Goal: Information Seeking & Learning: Learn about a topic

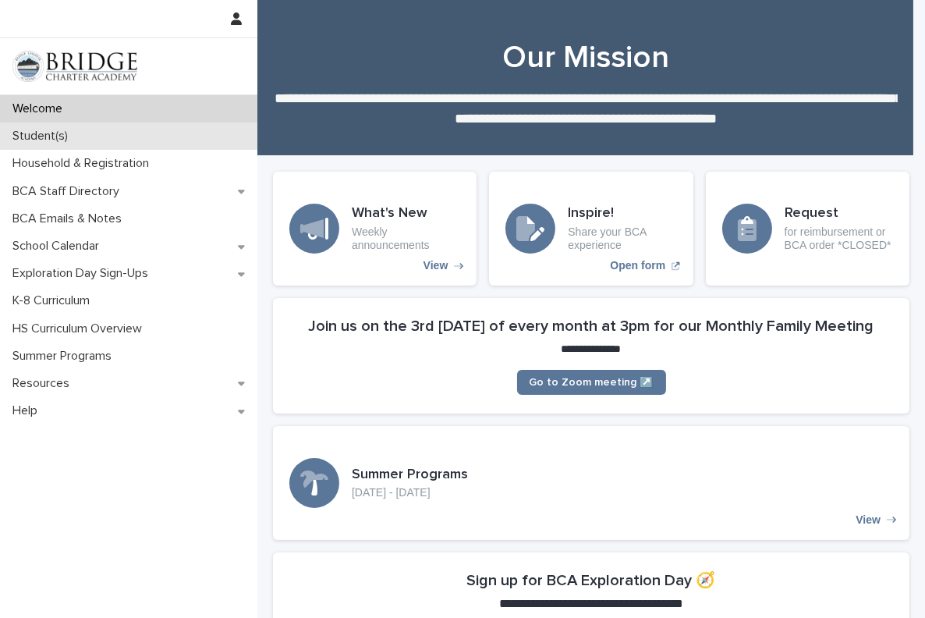
click at [90, 133] on div "Student(s)" at bounding box center [128, 135] width 257 height 27
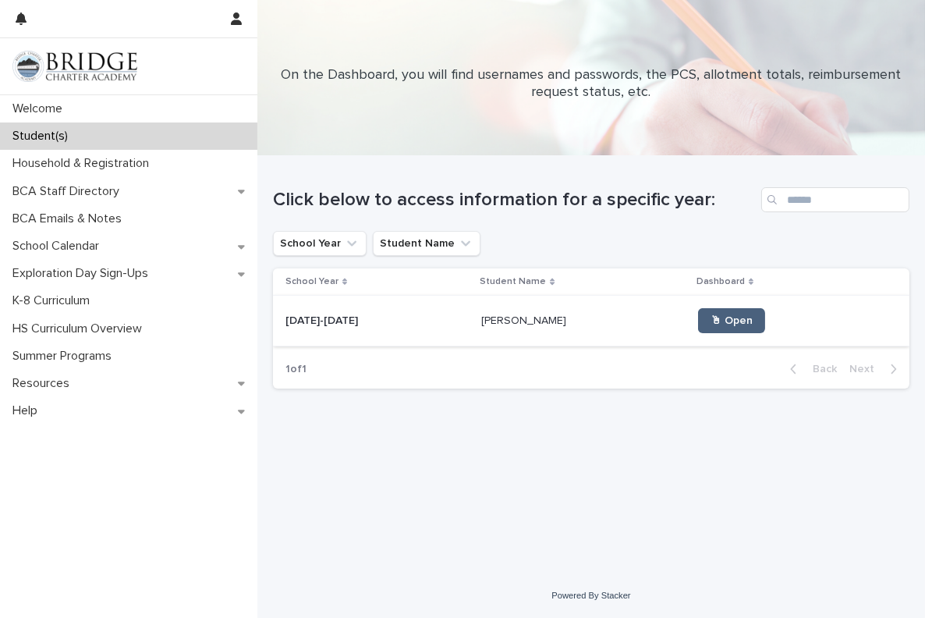
click at [698, 326] on link "🖱 Open" at bounding box center [731, 320] width 67 height 25
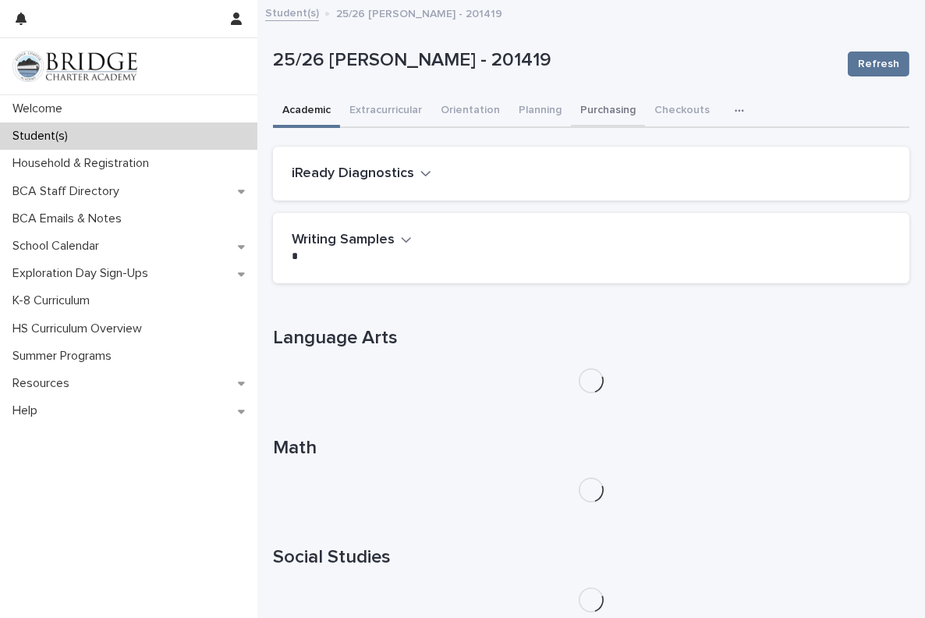
click at [596, 111] on button "Purchasing" at bounding box center [608, 111] width 74 height 33
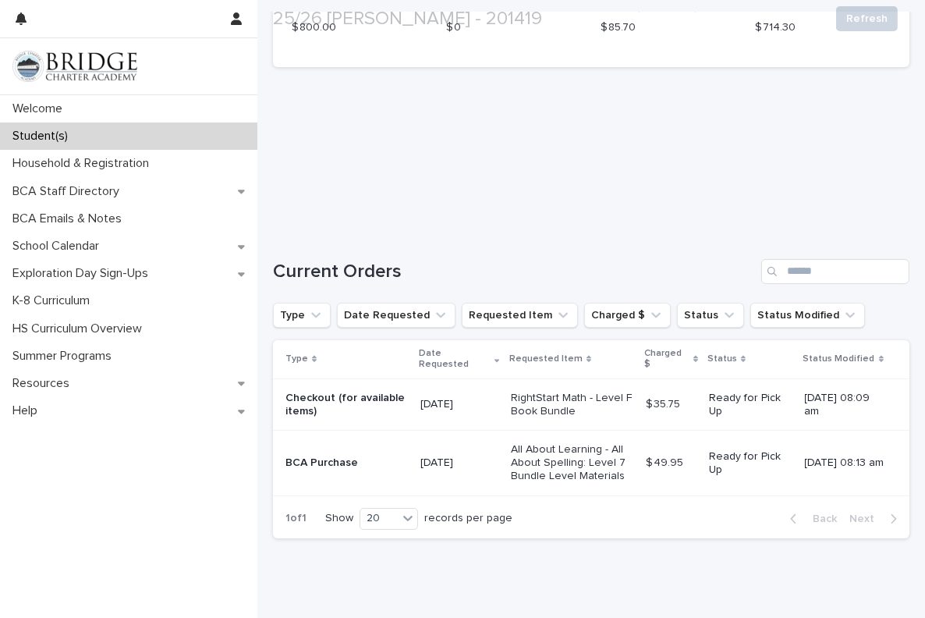
scroll to position [189, 0]
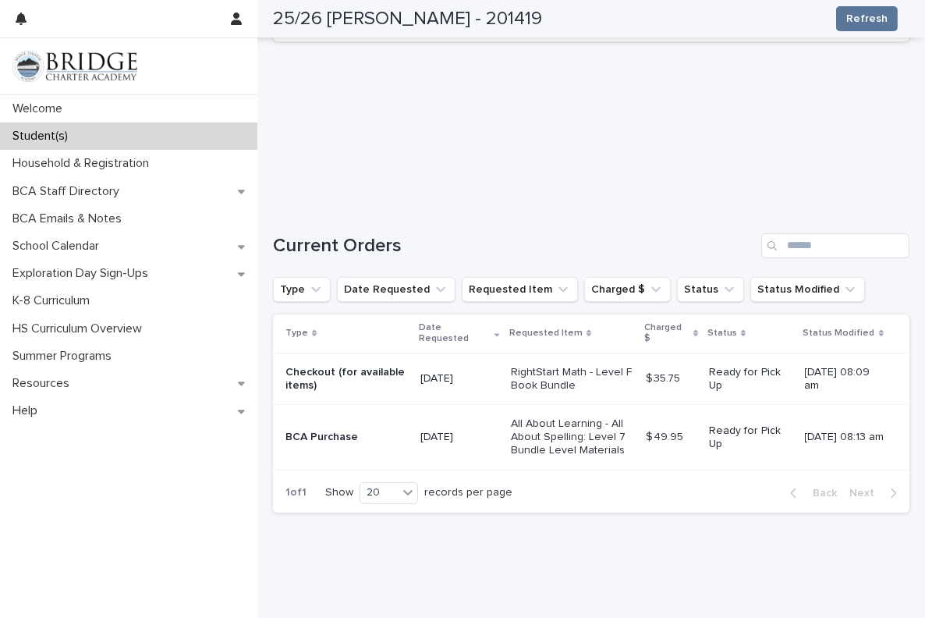
click at [586, 443] on p "All About Learning - All About Spelling: Level 7 Bundle Level Materials" at bounding box center [572, 436] width 122 height 39
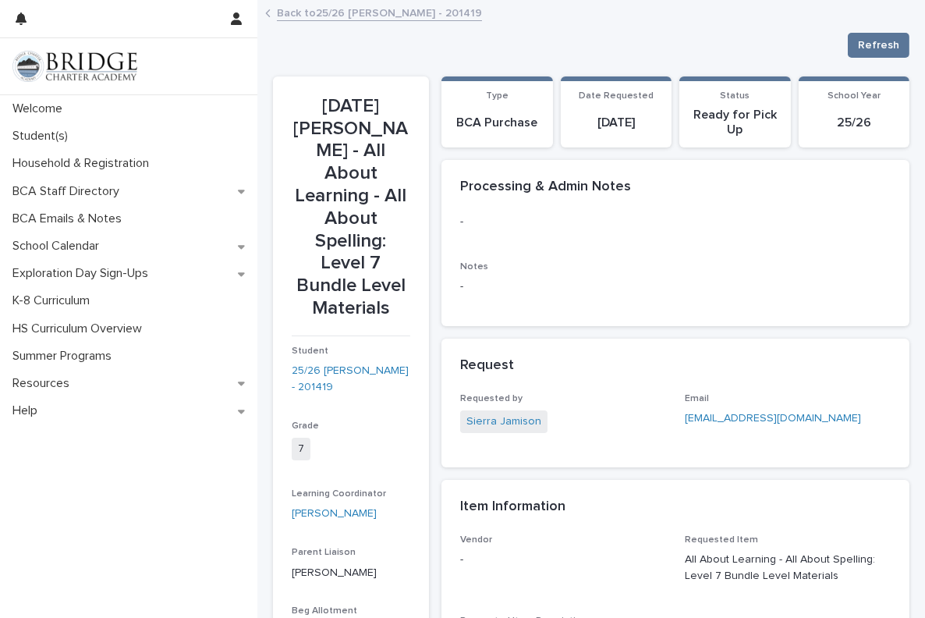
click at [311, 6] on link "Back to 25/26 [PERSON_NAME] - 201419" at bounding box center [379, 12] width 205 height 18
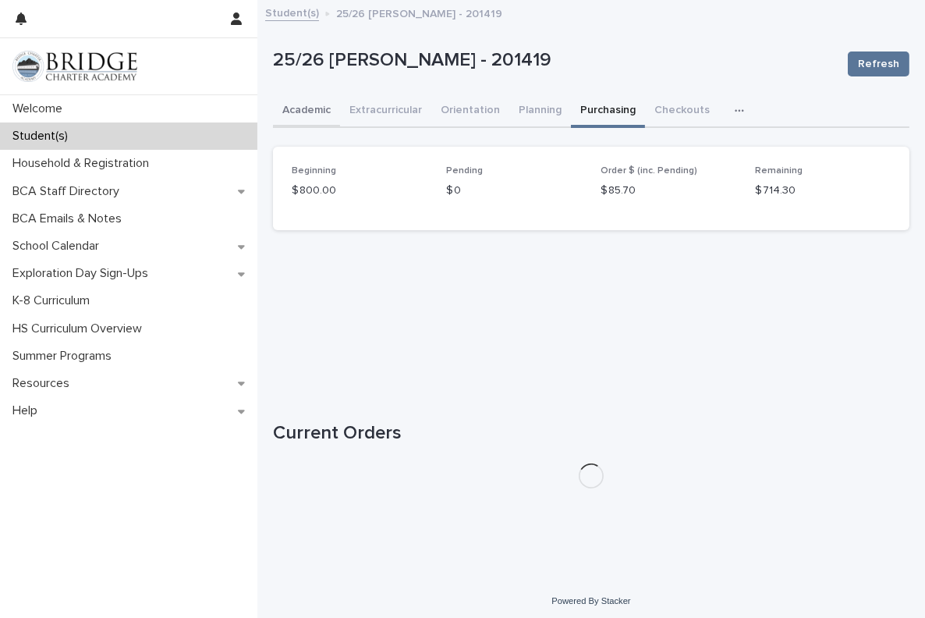
click at [303, 108] on button "Academic" at bounding box center [306, 111] width 67 height 33
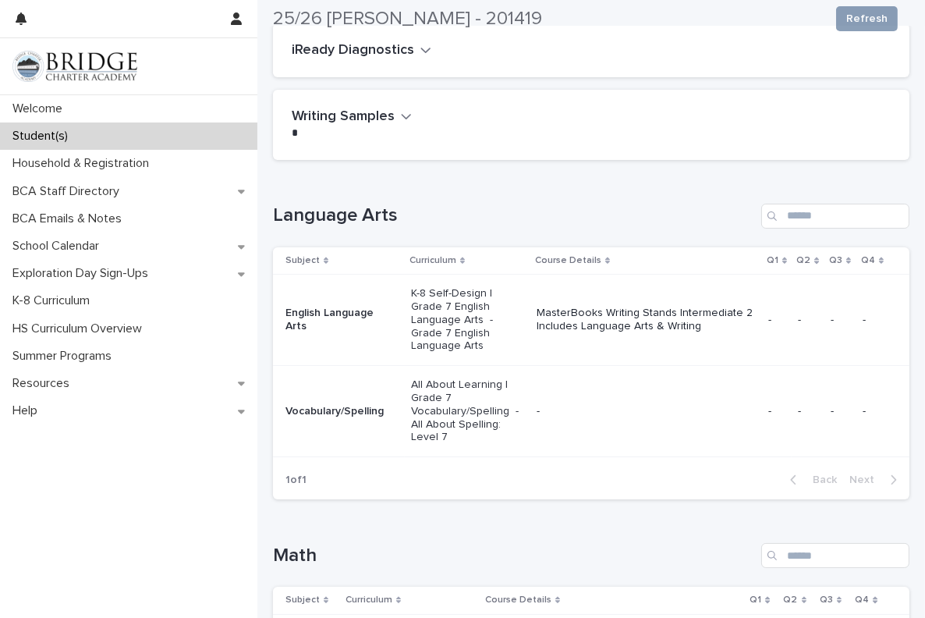
scroll to position [126, 0]
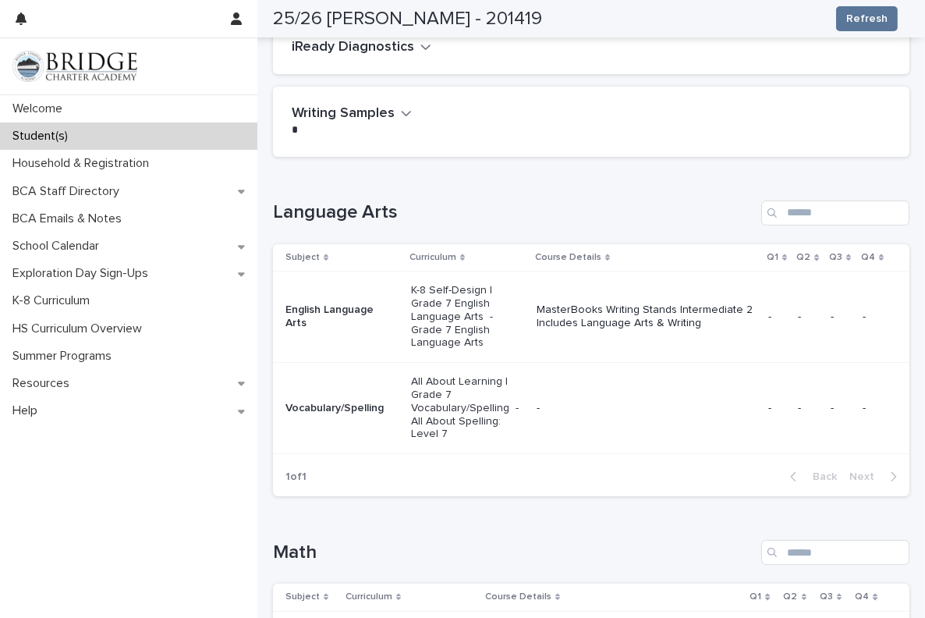
click at [768, 310] on p "-" at bounding box center [777, 316] width 18 height 13
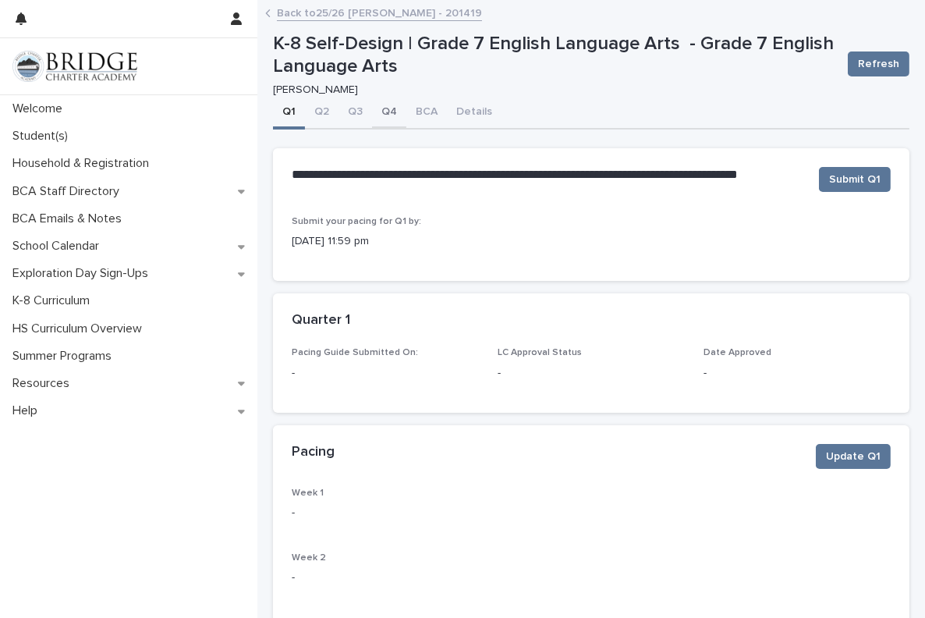
click at [390, 119] on button "Q4" at bounding box center [389, 113] width 34 height 33
click at [320, 105] on button "Q2" at bounding box center [322, 113] width 34 height 33
click at [375, 10] on link "Back to 25/26 [PERSON_NAME] - 201419" at bounding box center [379, 12] width 205 height 18
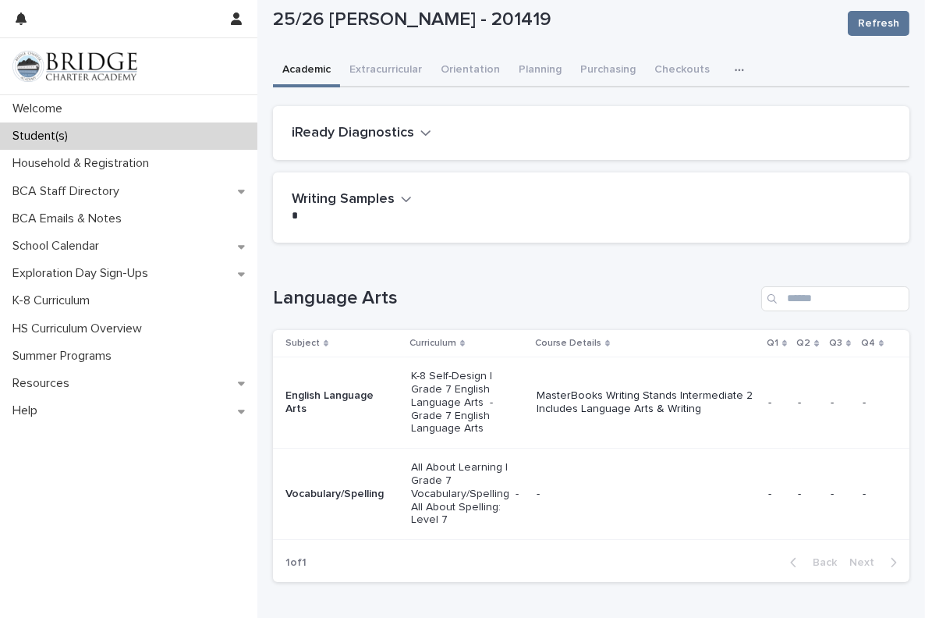
scroll to position [44, 0]
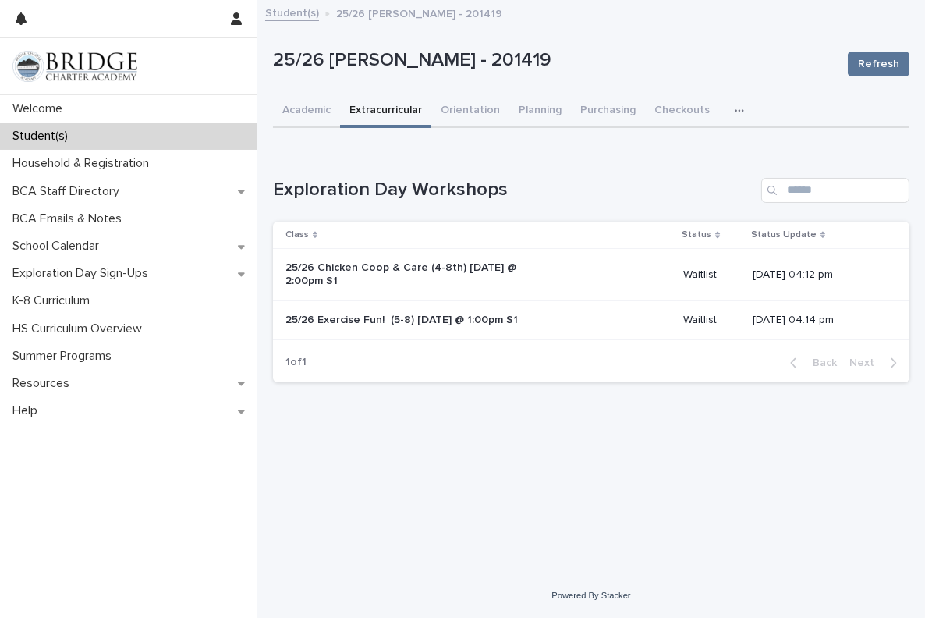
click at [559, 272] on div "25/26 Chicken Coop & Care (4-8th) [DATE] @ 2:00pm S1" at bounding box center [477, 274] width 385 height 39
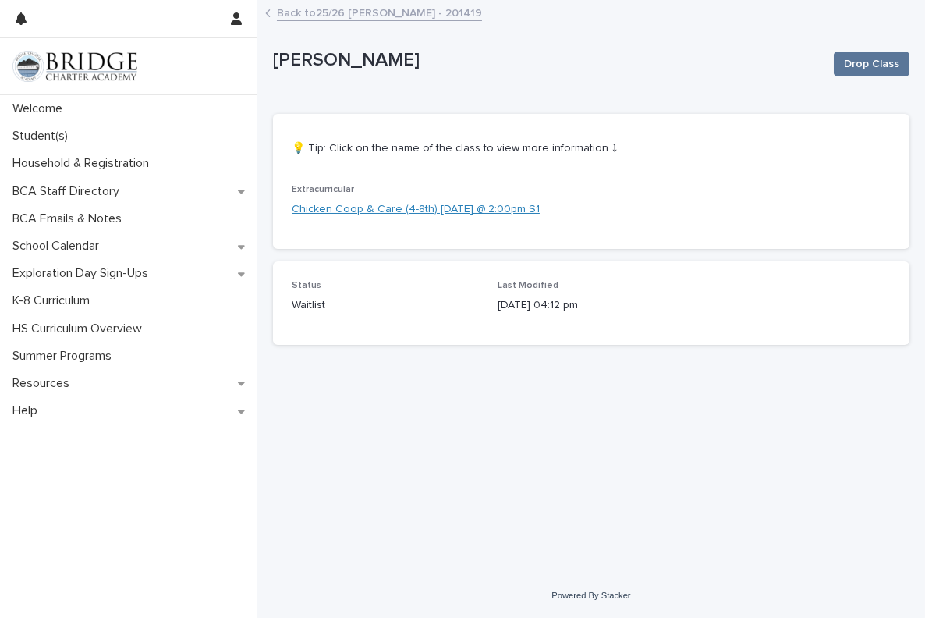
click at [487, 207] on link "Chicken Coop & Care (4-8th) [DATE] @ 2:00pm S1" at bounding box center [416, 209] width 248 height 16
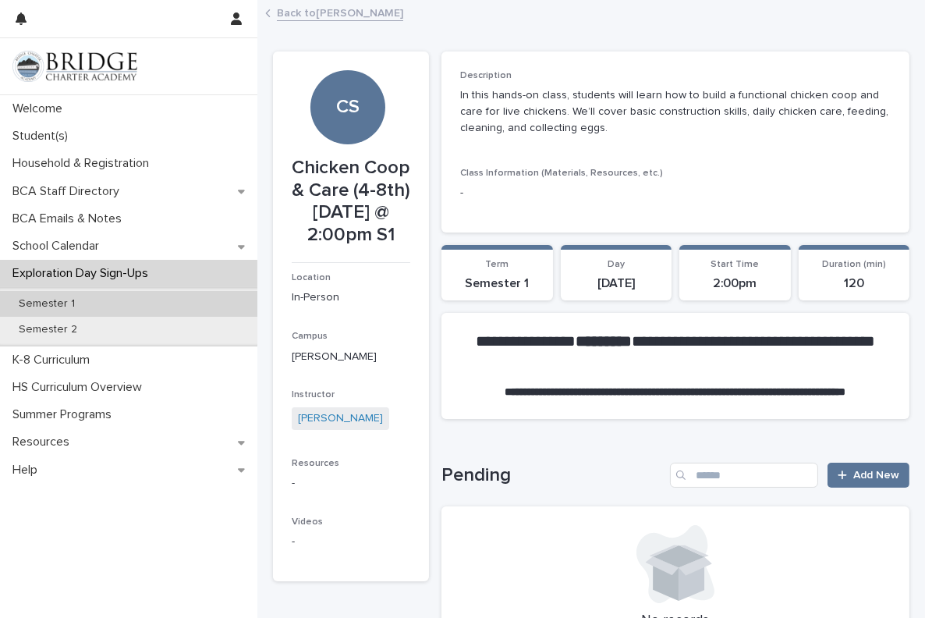
click at [48, 303] on p "Semester 1" at bounding box center [46, 303] width 81 height 13
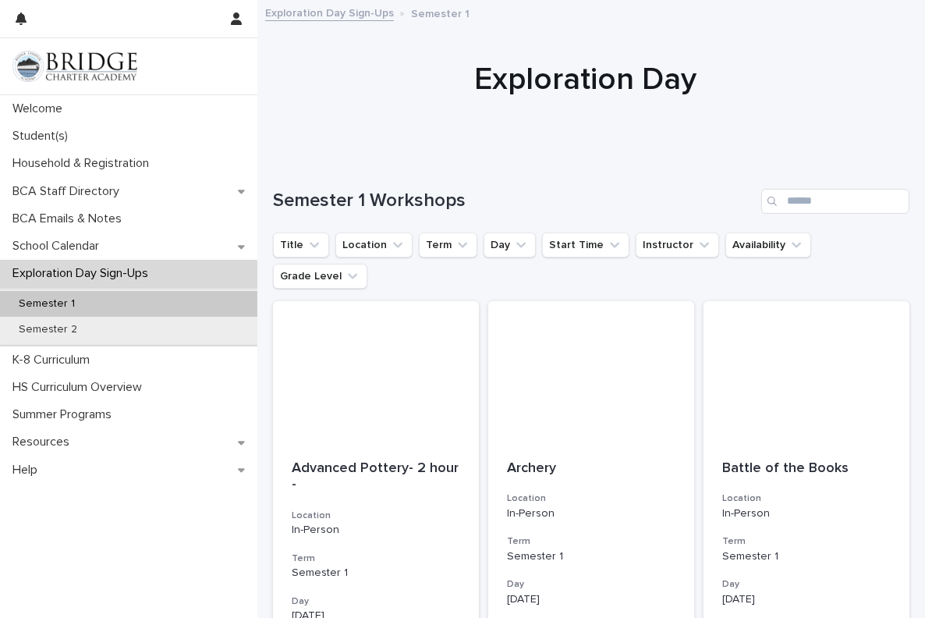
click at [42, 271] on p "Exploration Day Sign-Ups" at bounding box center [83, 273] width 154 height 15
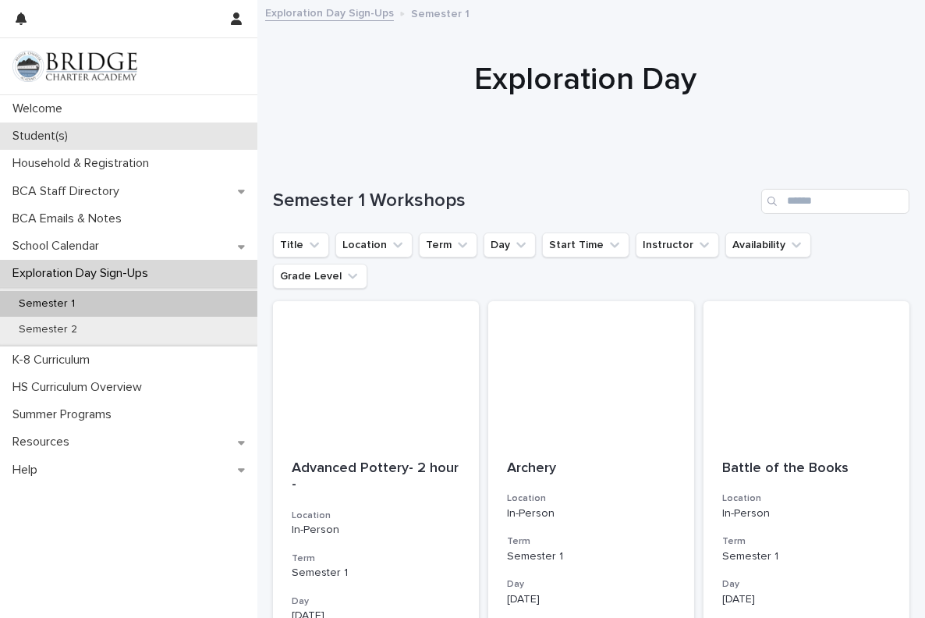
click at [41, 129] on div "Student(s)" at bounding box center [128, 135] width 257 height 27
